Goal: Information Seeking & Learning: Learn about a topic

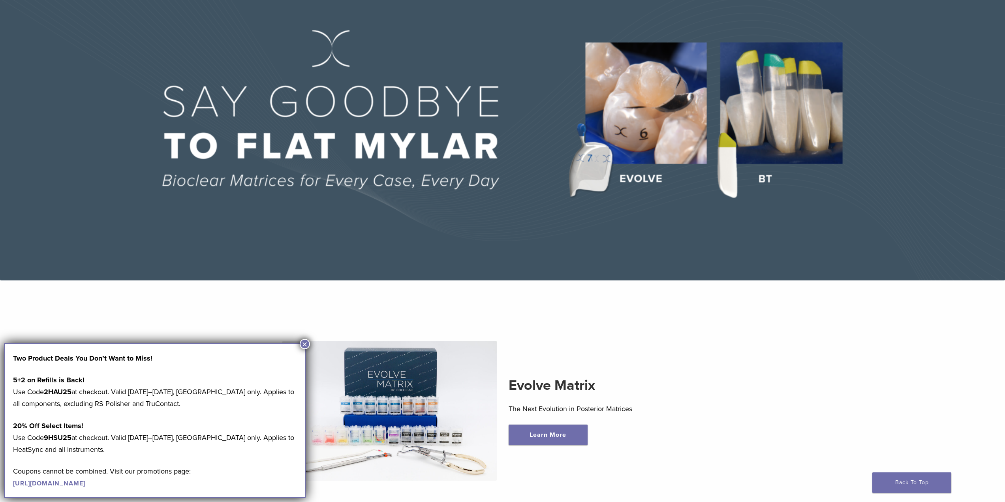
scroll to position [79, 0]
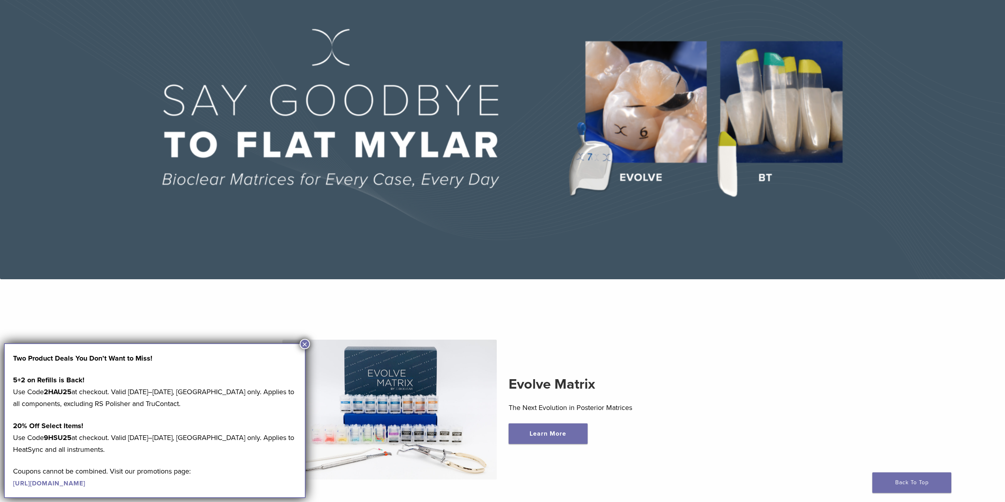
click at [306, 346] on button "×" at bounding box center [305, 344] width 10 height 10
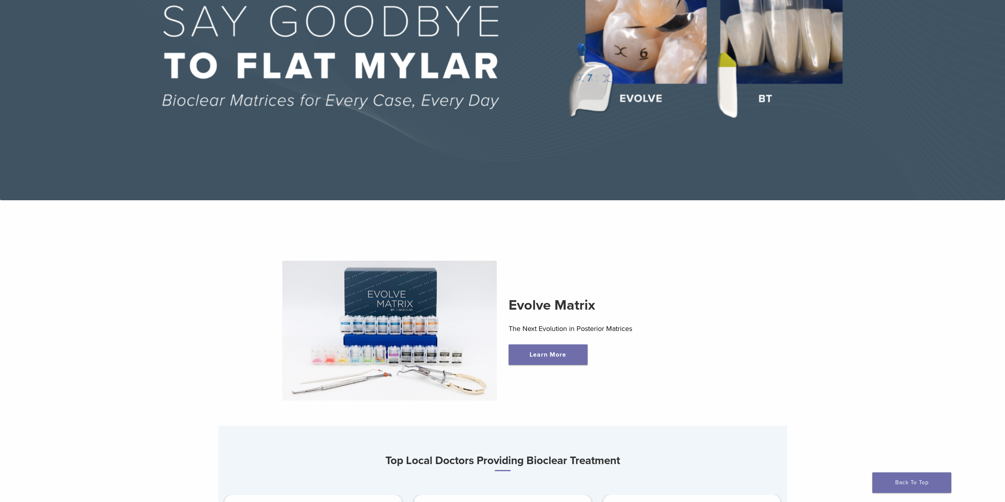
scroll to position [0, 0]
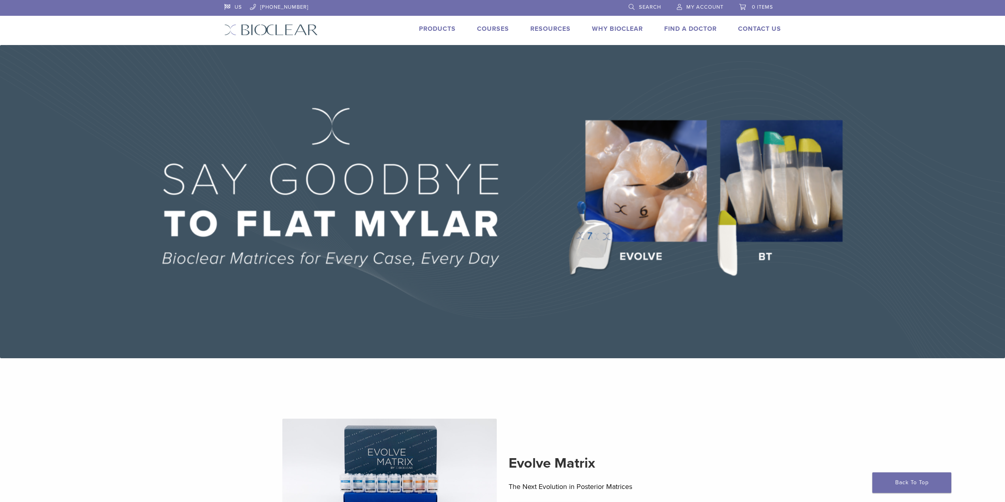
click at [614, 30] on link "Why Bioclear" at bounding box center [617, 29] width 51 height 8
click at [486, 26] on link "Courses" at bounding box center [493, 29] width 32 height 8
click at [589, 32] on div "Why Bioclear" at bounding box center [613, 29] width 60 height 11
click at [595, 27] on link "Why Bioclear" at bounding box center [617, 29] width 51 height 8
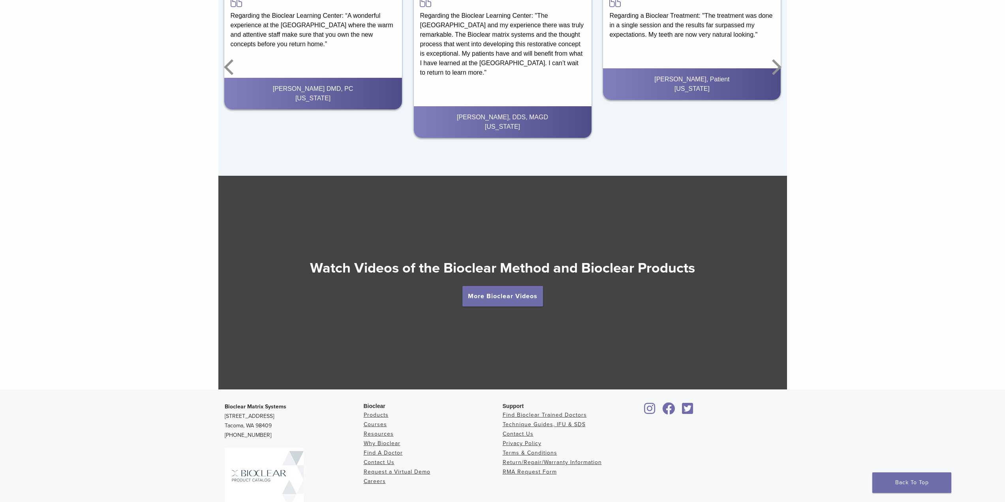
scroll to position [1422, 0]
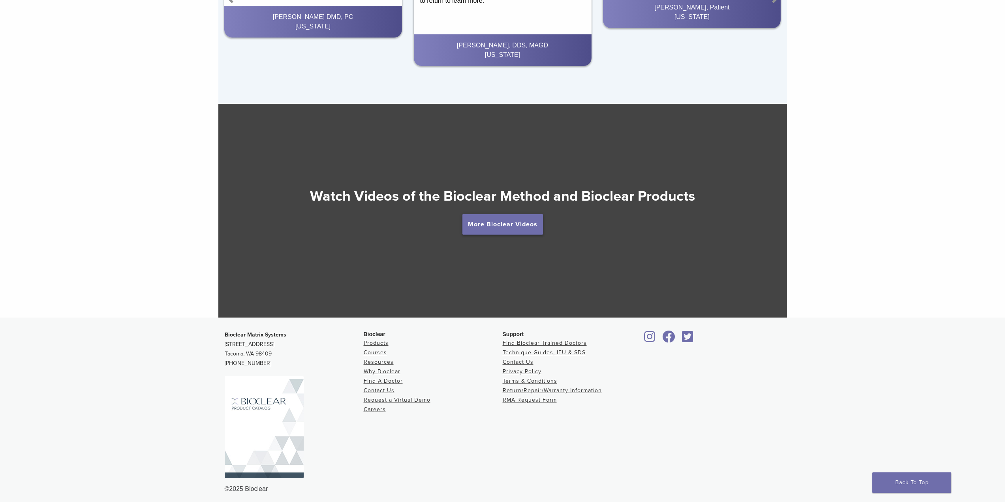
click at [474, 224] on link "More Bioclear Videos" at bounding box center [503, 224] width 81 height 21
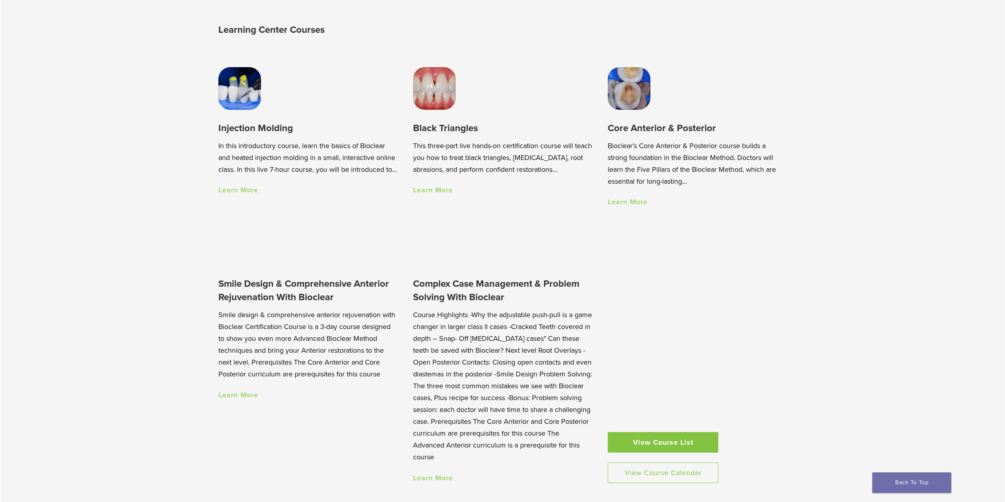
scroll to position [711, 0]
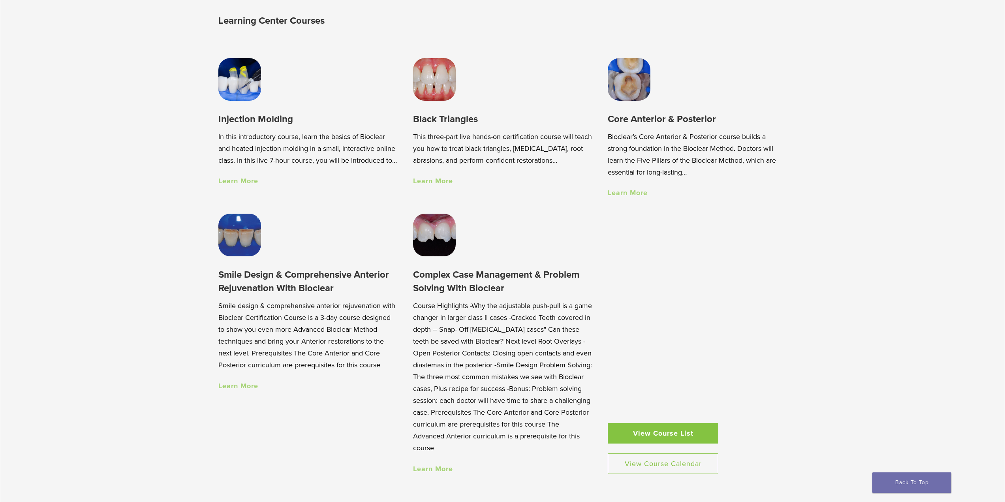
click at [263, 124] on h3 "Injection Molding" at bounding box center [307, 119] width 179 height 13
click at [228, 185] on link "Learn More" at bounding box center [238, 181] width 40 height 9
click at [642, 197] on link "Learn More" at bounding box center [628, 192] width 40 height 9
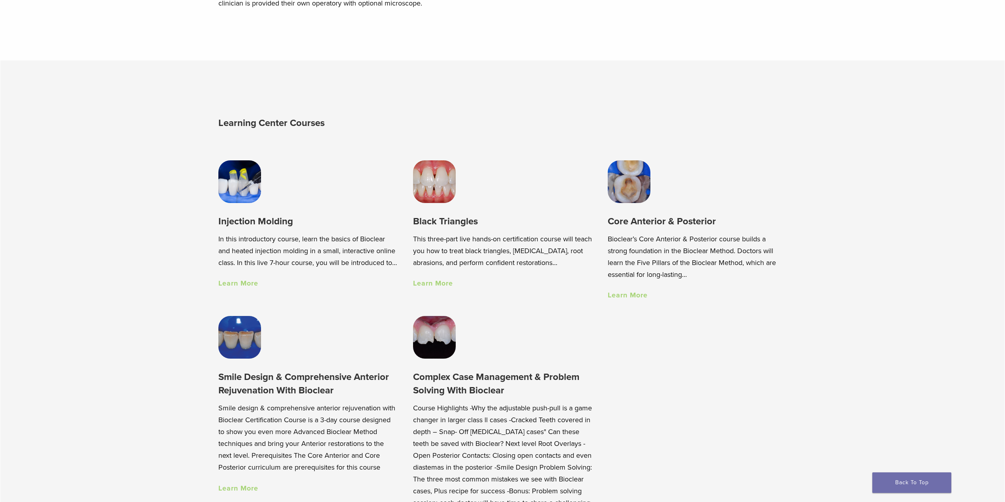
scroll to position [593, 0]
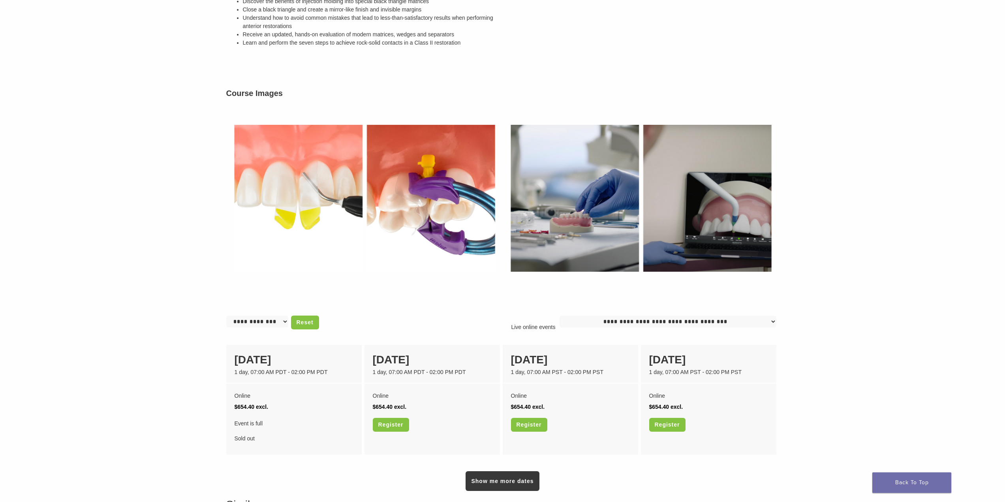
scroll to position [316, 0]
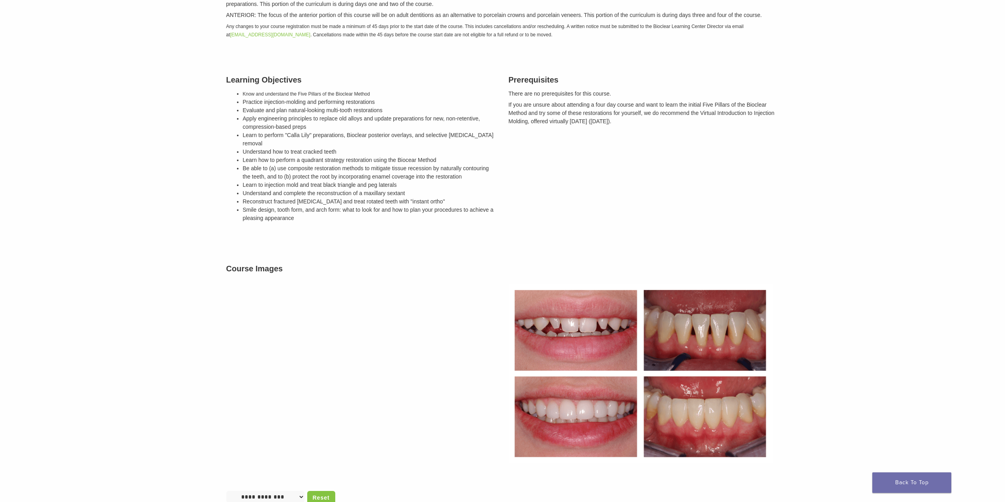
scroll to position [198, 0]
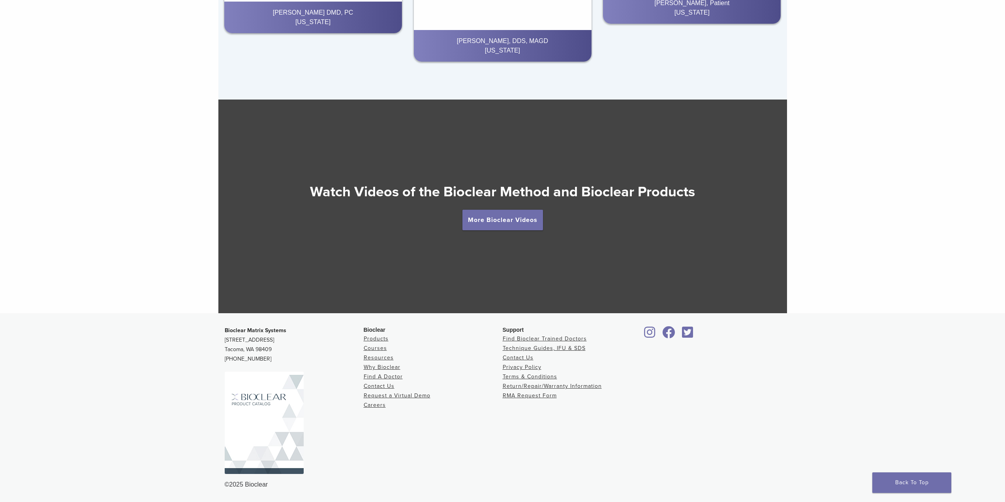
scroll to position [1428, 0]
